Goal: Task Accomplishment & Management: Use online tool/utility

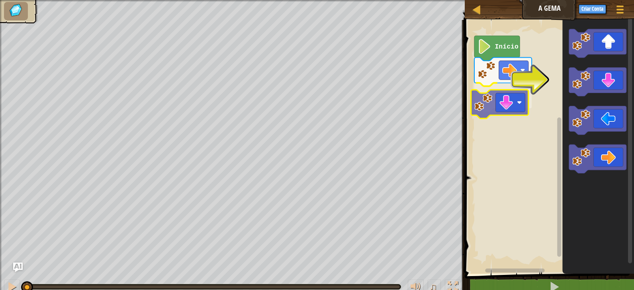
click at [500, 104] on div "Início" at bounding box center [548, 145] width 172 height 258
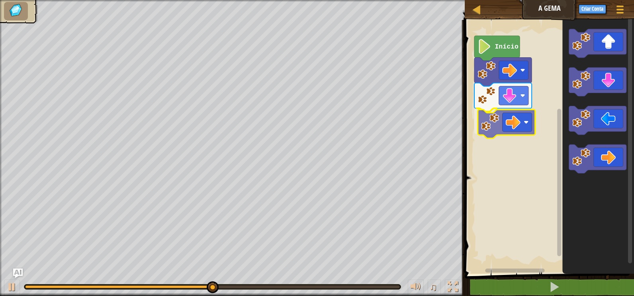
click at [501, 123] on div "Início" at bounding box center [548, 145] width 172 height 258
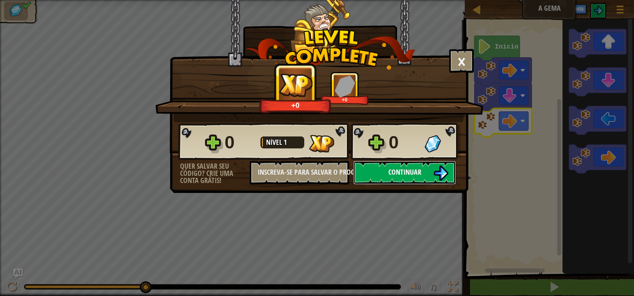
click at [430, 171] on button "Continuar" at bounding box center [404, 173] width 103 height 24
select select "pt-BR"
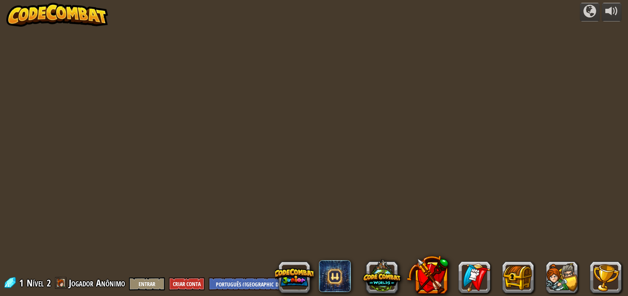
select select "pt-BR"
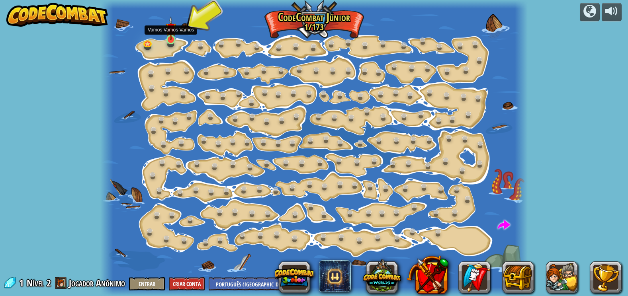
click at [169, 35] on img at bounding box center [171, 28] width 10 height 24
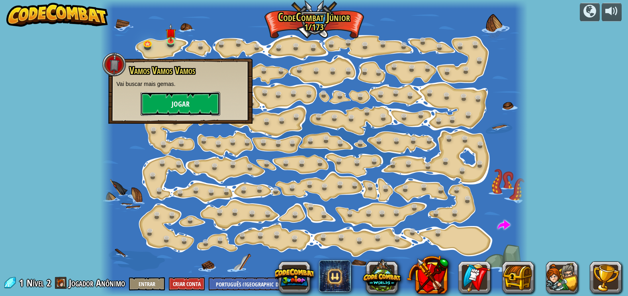
click at [176, 106] on button "Jogar" at bounding box center [181, 104] width 80 height 24
